Goal: Task Accomplishment & Management: Manage account settings

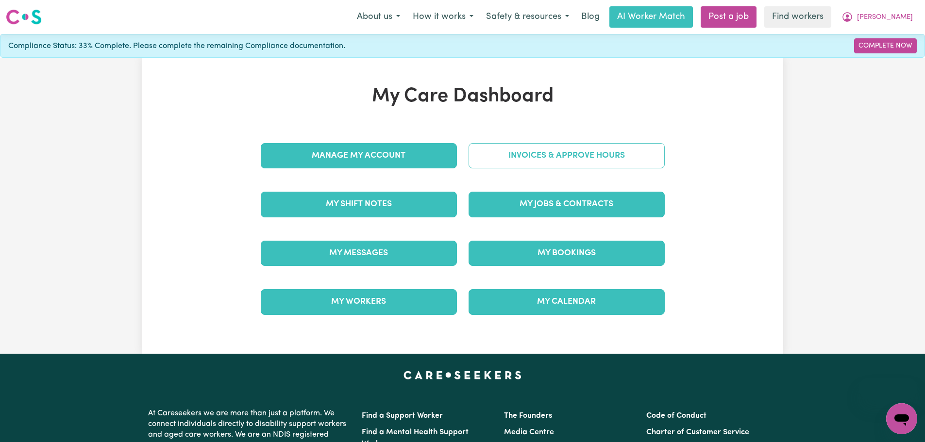
click at [573, 153] on link "Invoices & Approve Hours" at bounding box center [567, 155] width 196 height 25
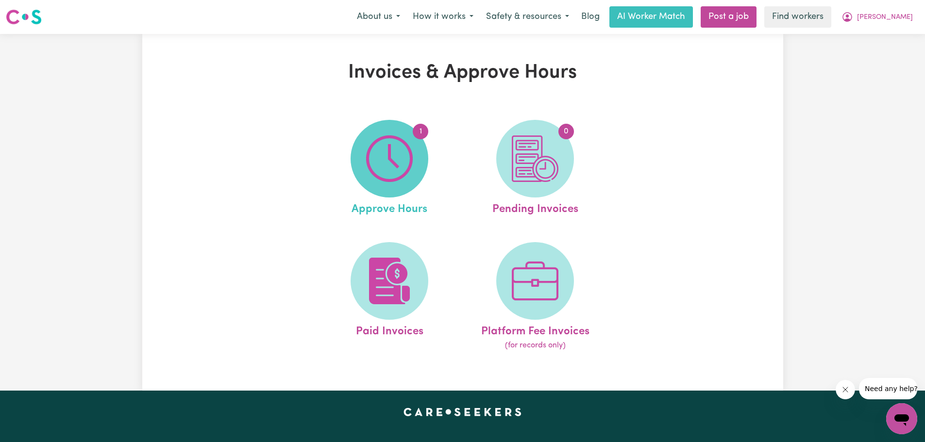
click at [394, 162] on img at bounding box center [389, 158] width 47 height 47
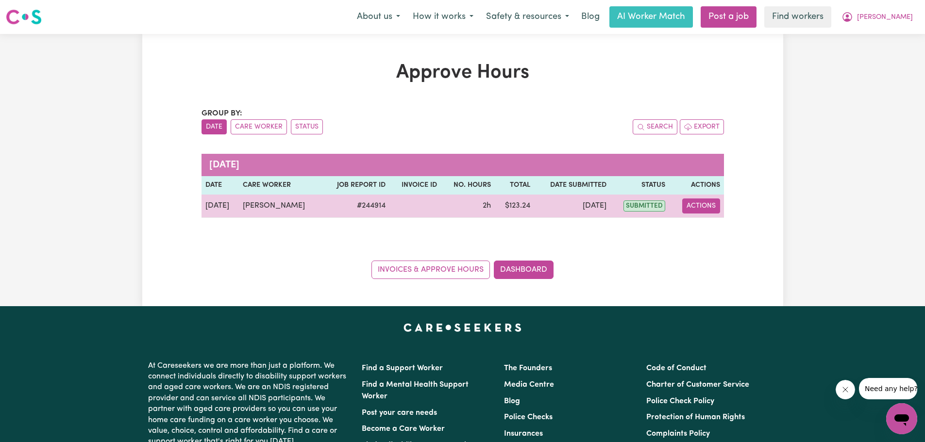
click at [699, 207] on button "Actions" at bounding box center [701, 206] width 38 height 15
click at [713, 233] on link "View Job Report" at bounding box center [725, 228] width 83 height 19
select select "pm"
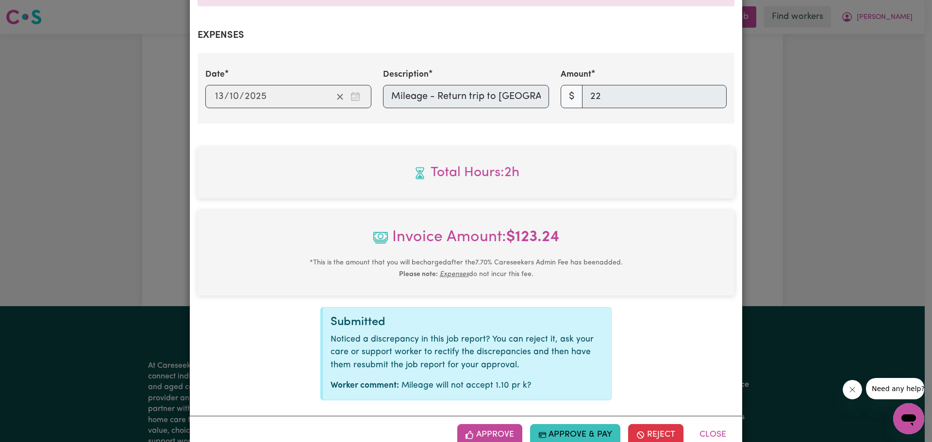
scroll to position [366, 0]
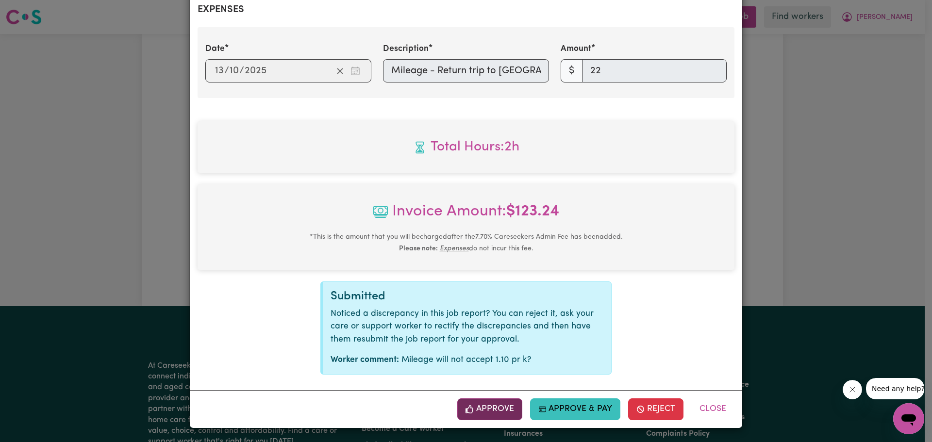
click at [488, 404] on button "Approve" at bounding box center [489, 409] width 65 height 21
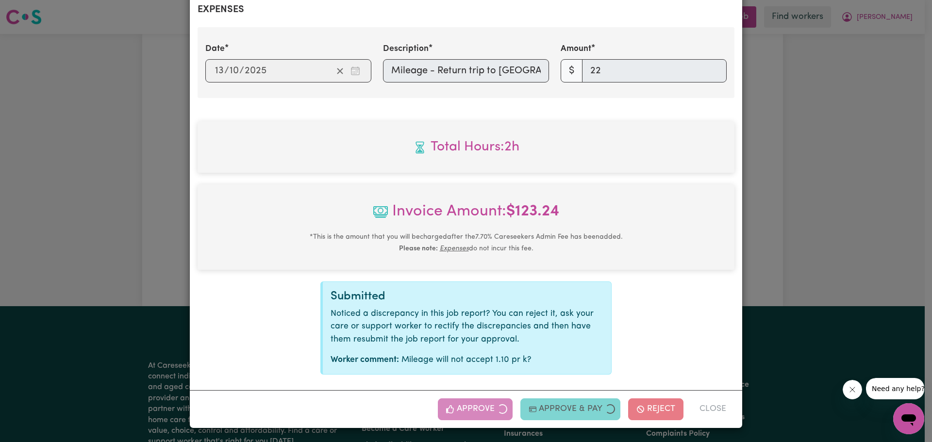
scroll to position [209, 0]
